Goal: Information Seeking & Learning: Find specific fact

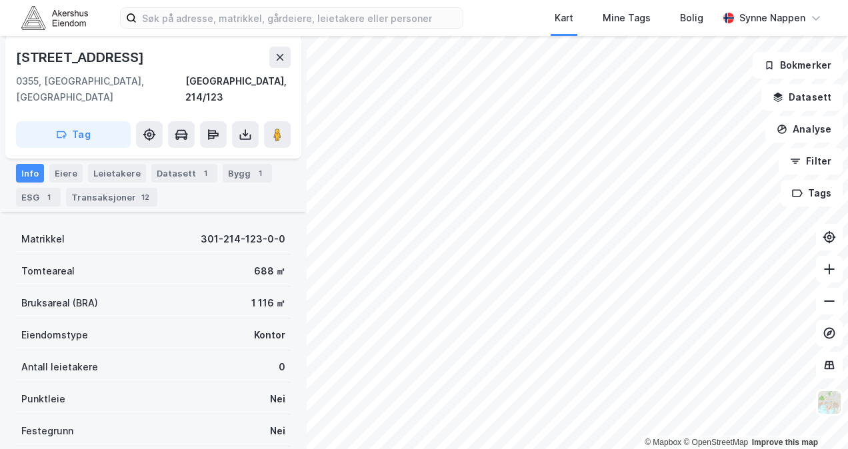
scroll to position [165, 0]
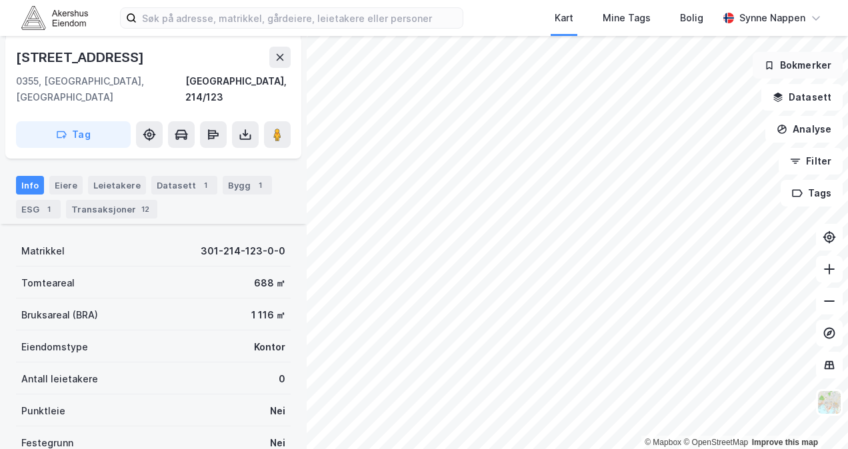
click at [827, 62] on div "© Mapbox © OpenStreetMap Improve this map [STREET_ADDRESS], 214/123 Tag Hjemmel…" at bounding box center [424, 242] width 848 height 413
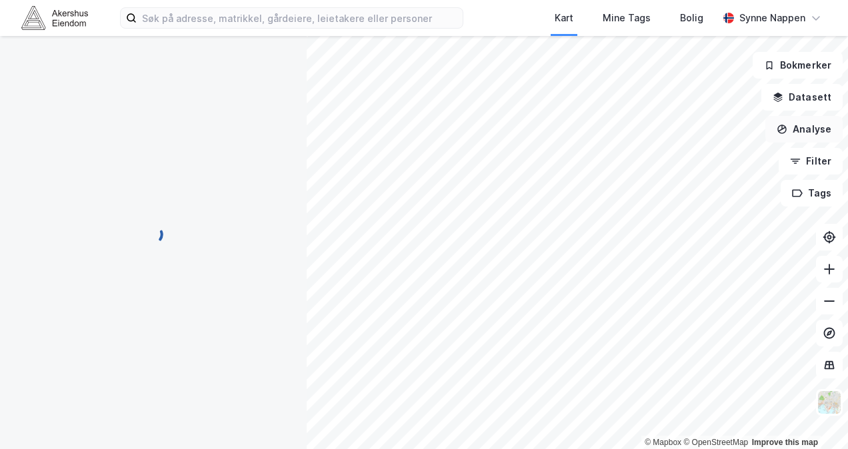
scroll to position [0, 0]
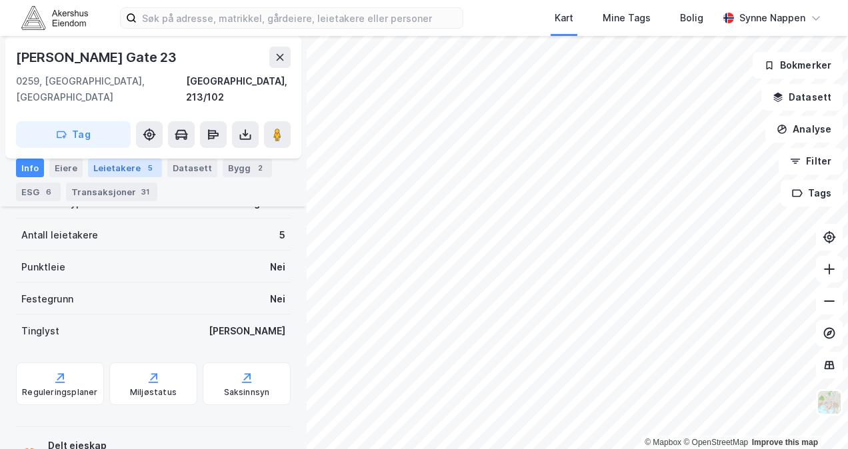
scroll to position [321, 0]
click at [114, 185] on div "Transaksjoner 31" at bounding box center [111, 192] width 91 height 19
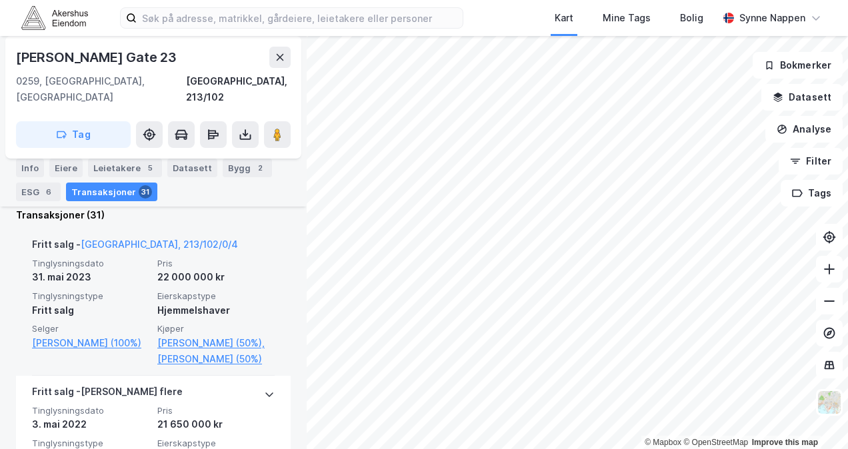
scroll to position [415, 0]
click at [243, 271] on div "Tinglysningsdato [DATE] Pris 22 000 000 kr Tinglysningstype Fritt salg Eierskap…" at bounding box center [153, 313] width 243 height 109
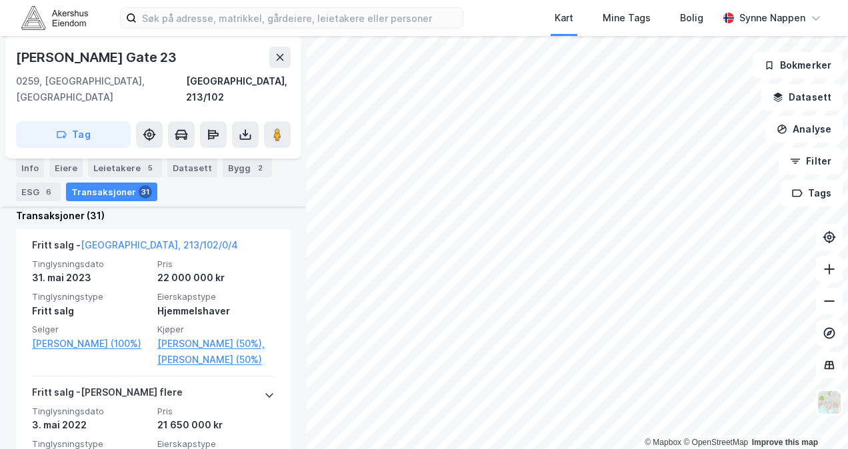
click at [121, 60] on div "[PERSON_NAME] Gate 23" at bounding box center [97, 57] width 163 height 21
copy div "[PERSON_NAME] Gate 23"
